Goal: Task Accomplishment & Management: Complete application form

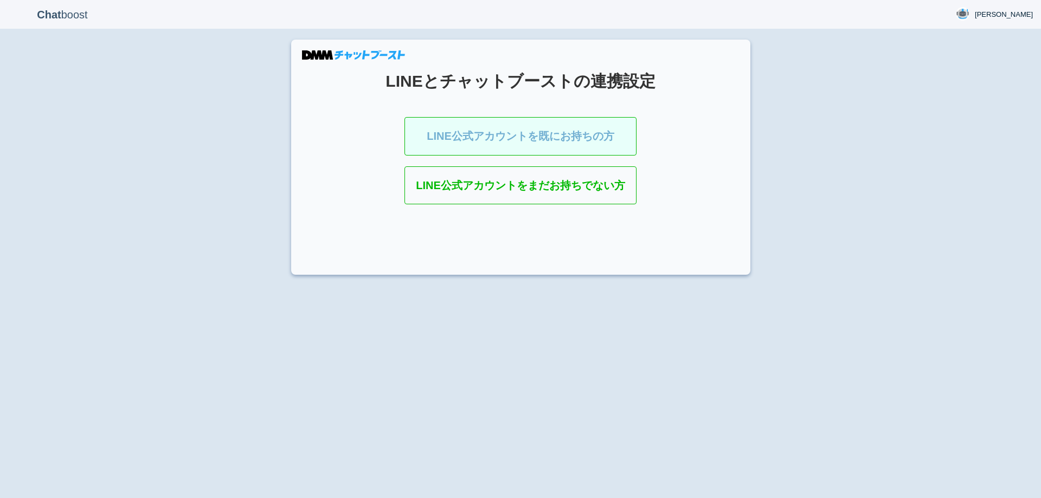
click at [518, 148] on link "LINE公式アカウントを既にお持ちの方" at bounding box center [521, 136] width 232 height 39
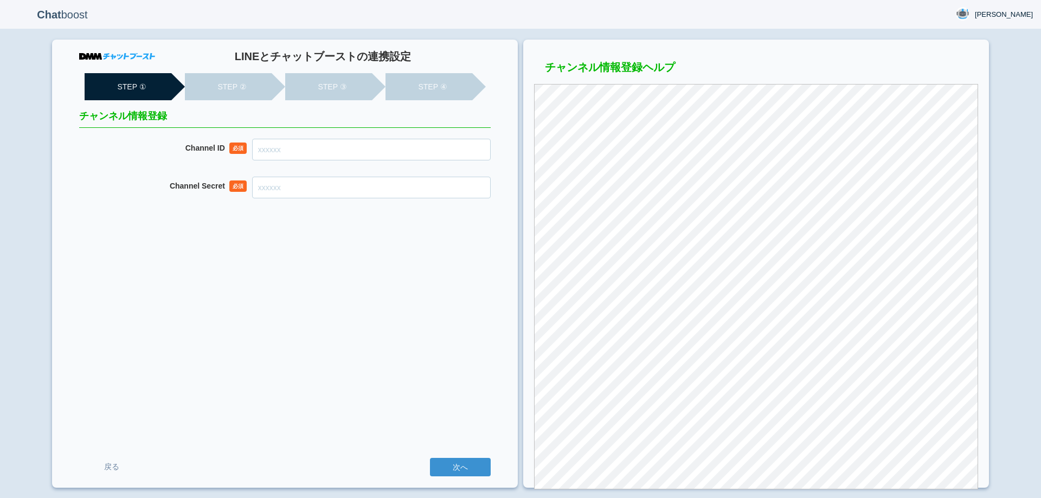
click at [416, 155] on input "Channel ID" at bounding box center [371, 150] width 239 height 22
paste input "2007955946"
type input "2007955946"
click at [349, 197] on input "Channel Secret" at bounding box center [371, 188] width 239 height 22
paste input "dc42c19952bccf2dadd4ca7a47bf134f"
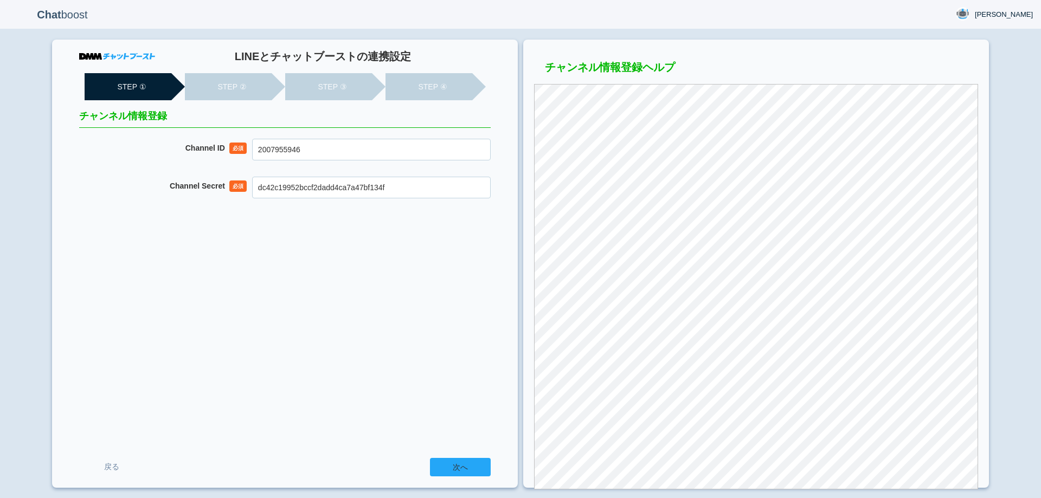
type input "dc42c19952bccf2dadd4ca7a47bf134f"
click at [447, 463] on input "次へ" at bounding box center [460, 467] width 61 height 18
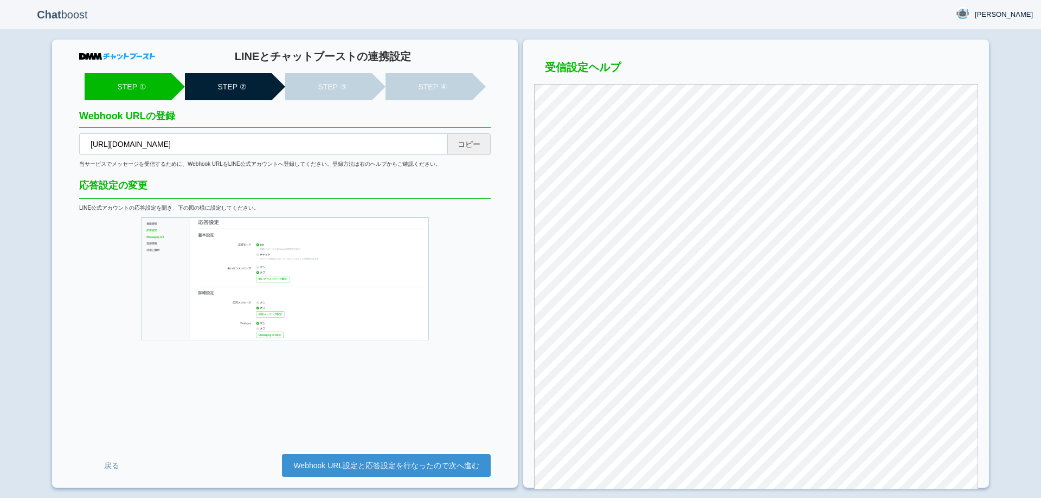
click at [465, 136] on button "コピー" at bounding box center [468, 144] width 43 height 22
click at [386, 459] on link "Webhook URL設定と応答設定を行なったので次へ進む" at bounding box center [386, 465] width 209 height 23
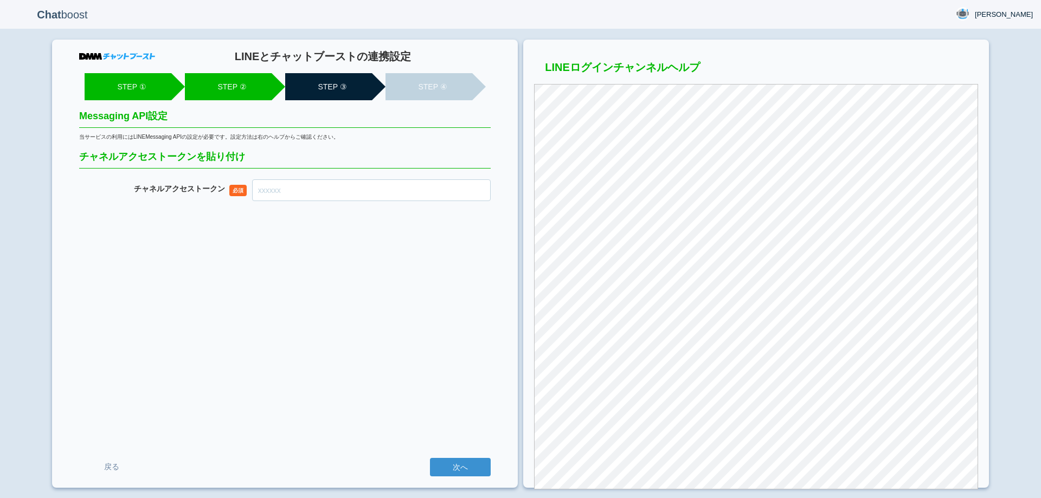
click at [405, 190] on input "チャネル アクセストークン" at bounding box center [371, 190] width 239 height 22
paste input "vkXaHEvlmmj6+qZny6MB4i3KOBNVt6hFY4msIJst1mTq3WunTTGteIxGE5qdYHsMDFYJkUdzMJjWbL/…"
type input "vkXaHEvlmmj6+qZny6MB4i3KOBNVt6hFY4msIJst1mTq3WunTTGteIxGE5qdYHsMDFYJkUdzMJjWbL/…"
click at [443, 464] on input "次へ" at bounding box center [460, 467] width 61 height 18
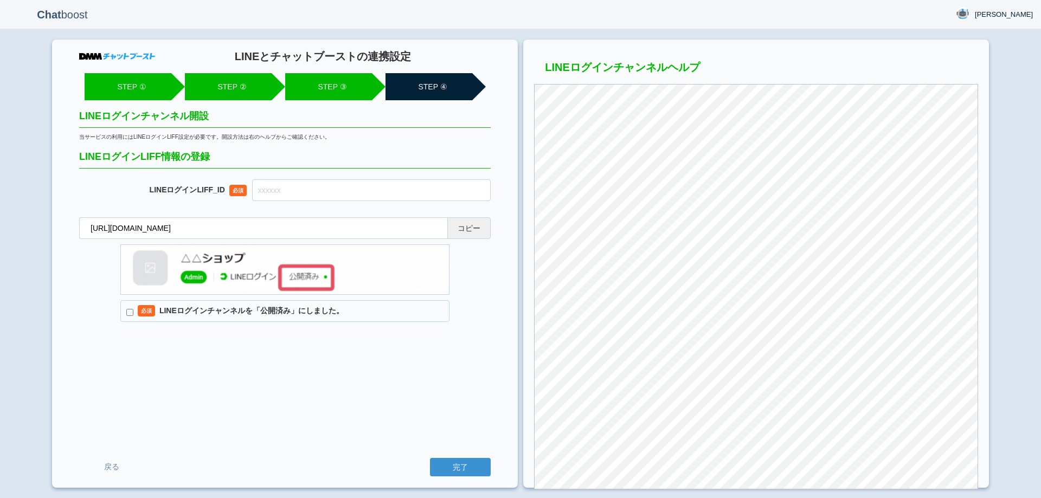
click at [485, 232] on button "コピー" at bounding box center [468, 228] width 43 height 22
click at [376, 193] on input "text" at bounding box center [371, 190] width 239 height 22
paste input "2007955968-JklaRzP6"
type input "2007955968-JklaRzP6"
click at [130, 312] on input "必須 LINEログインチャンネルを「公開済み」にしました。" at bounding box center [129, 312] width 7 height 7
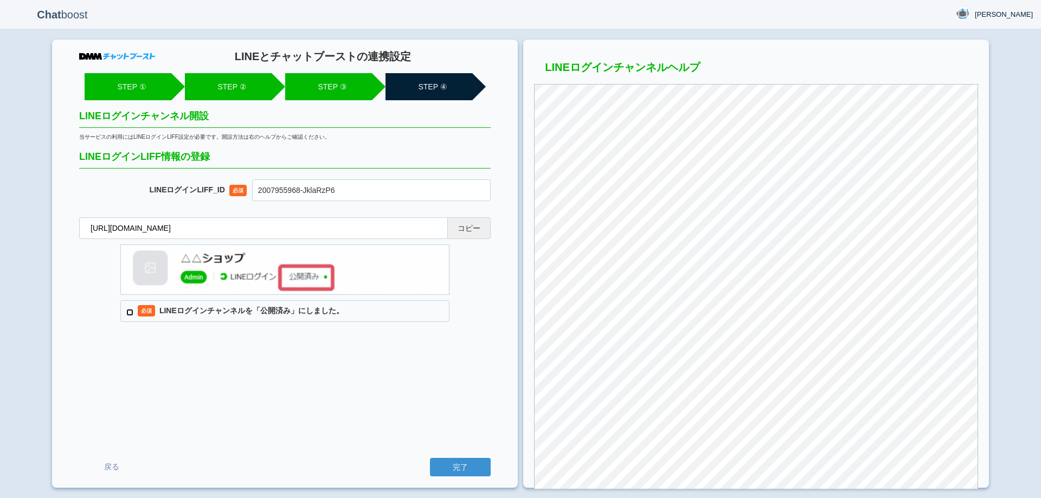
checkbox input "true"
click at [453, 464] on input "完了" at bounding box center [460, 467] width 61 height 18
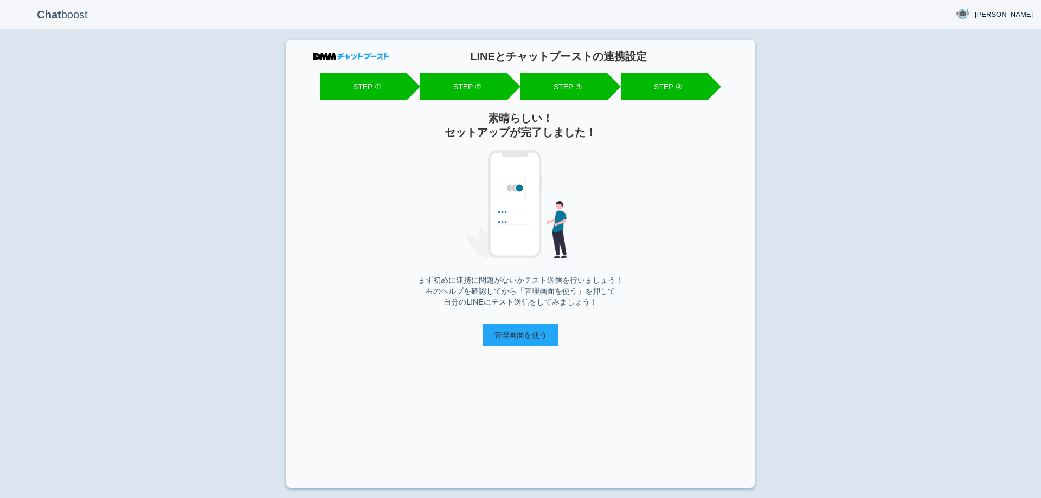
click at [516, 341] on input "管理画面を使う" at bounding box center [521, 335] width 76 height 23
